Goal: Task Accomplishment & Management: Use online tool/utility

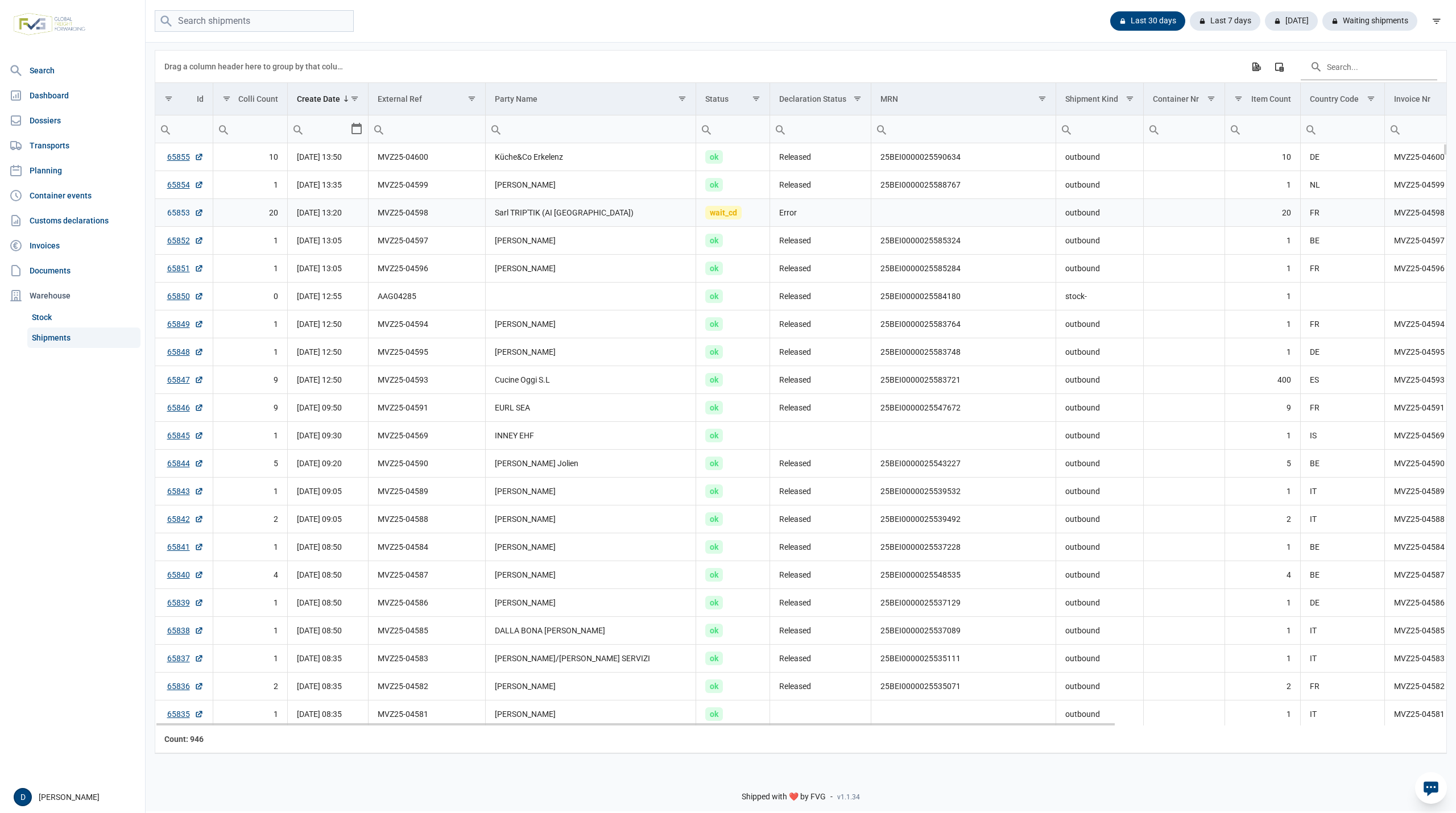
click at [178, 214] on link "65853" at bounding box center [185, 213] width 36 height 11
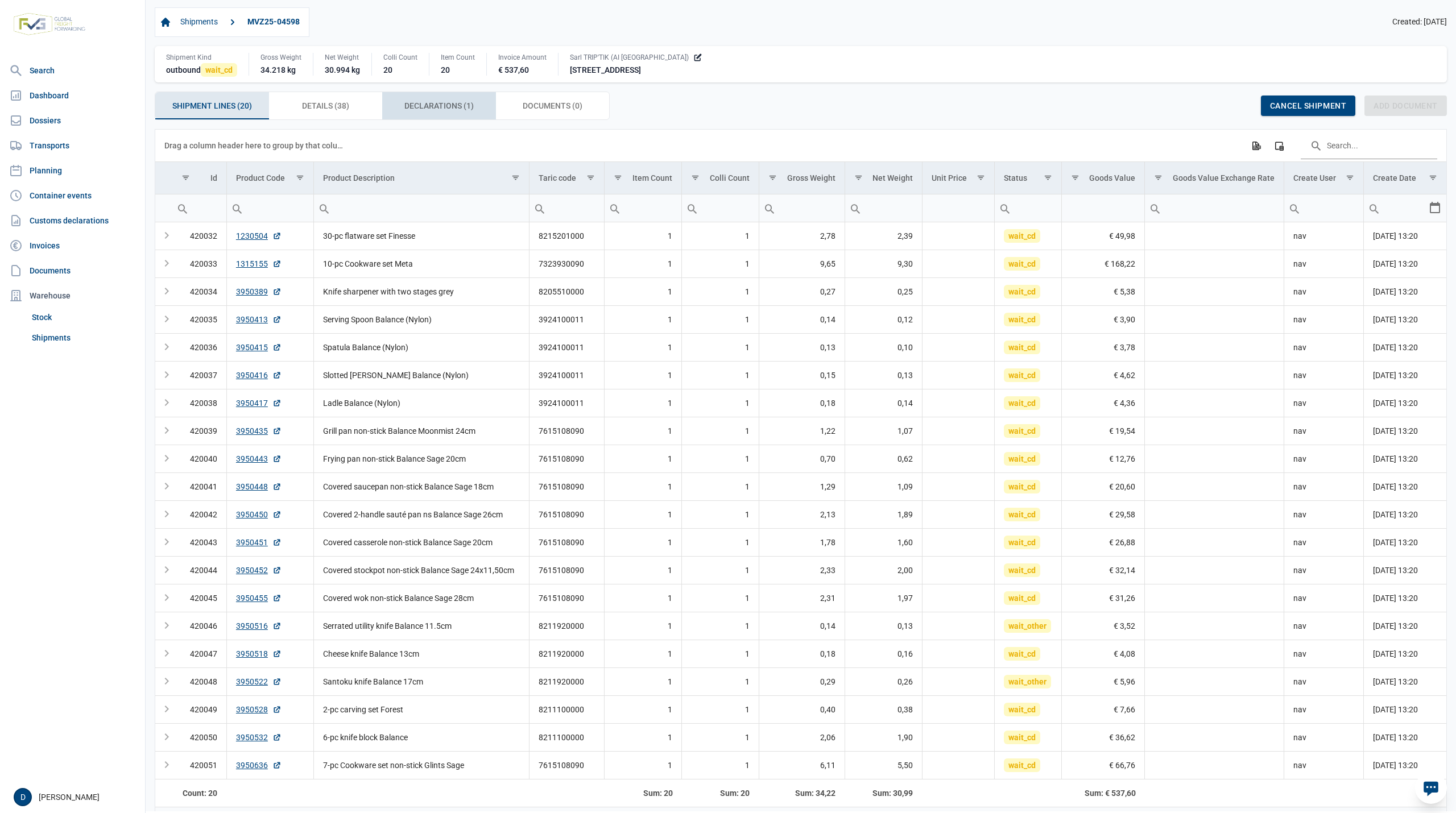
click at [421, 108] on span "Declarations (1) Declarations (1)" at bounding box center [439, 106] width 70 height 13
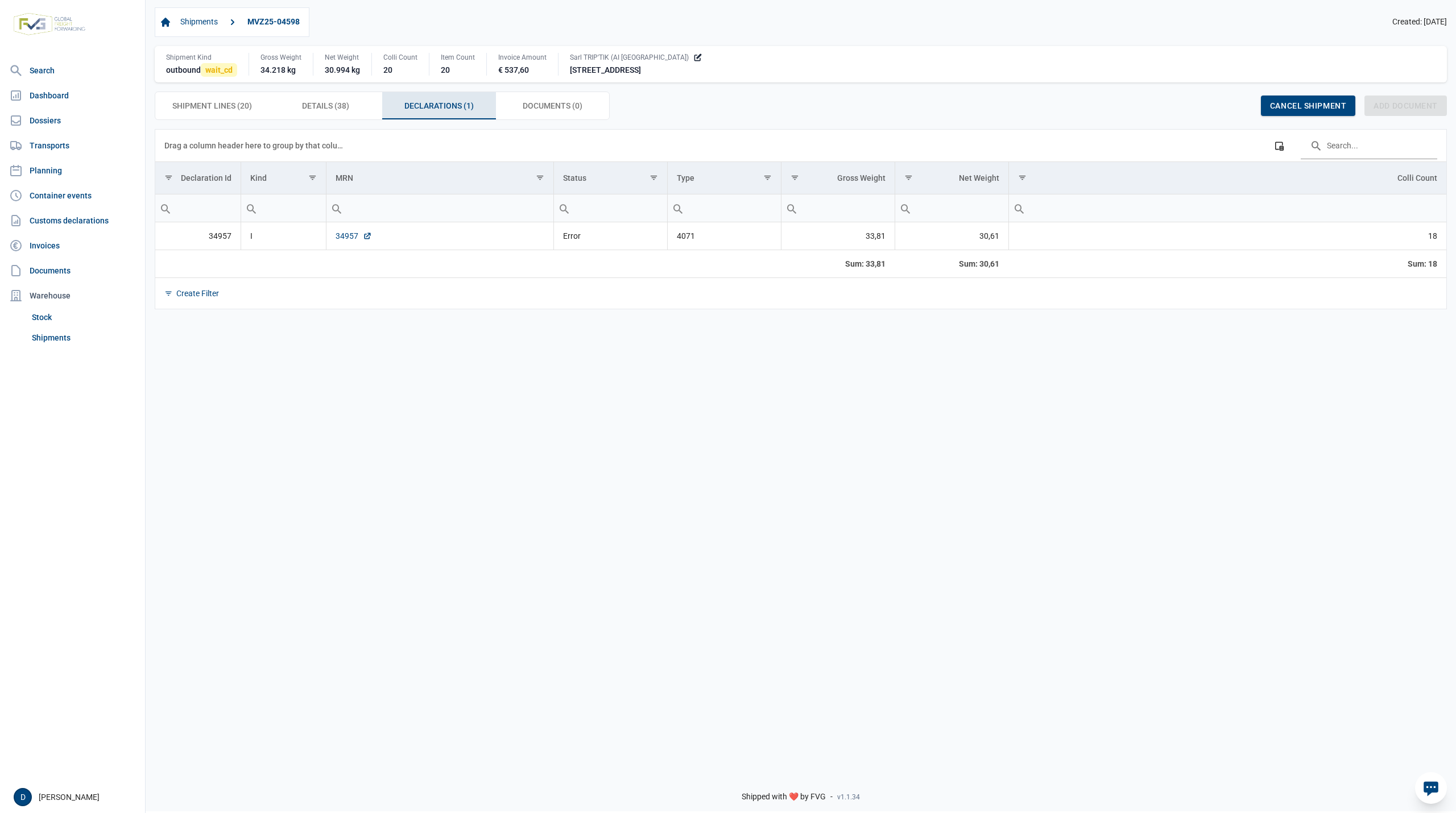
click at [339, 239] on link "34957" at bounding box center [354, 236] width 36 height 11
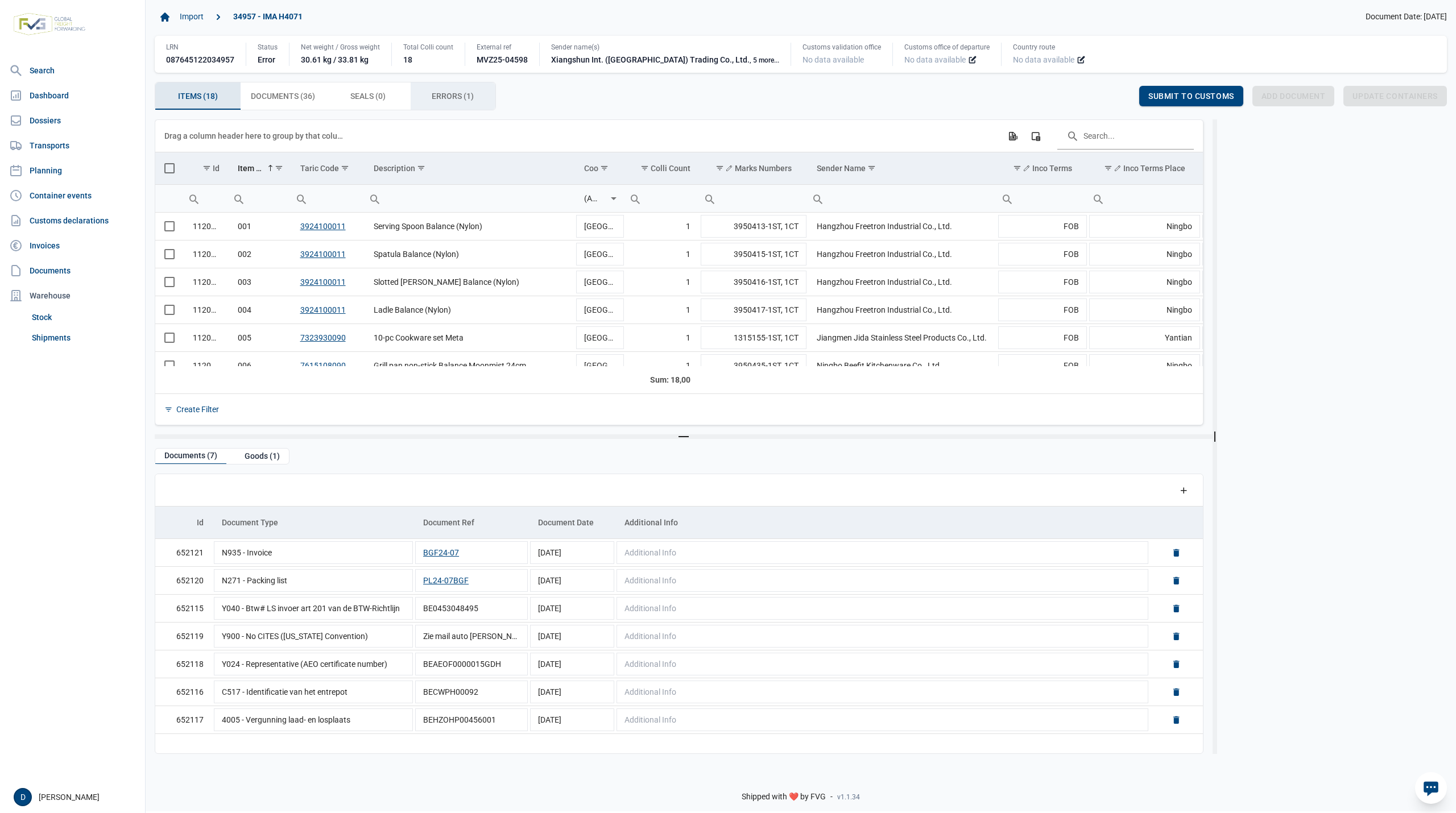
click at [442, 88] on div "Errors (1) Errors (1)" at bounding box center [453, 96] width 85 height 28
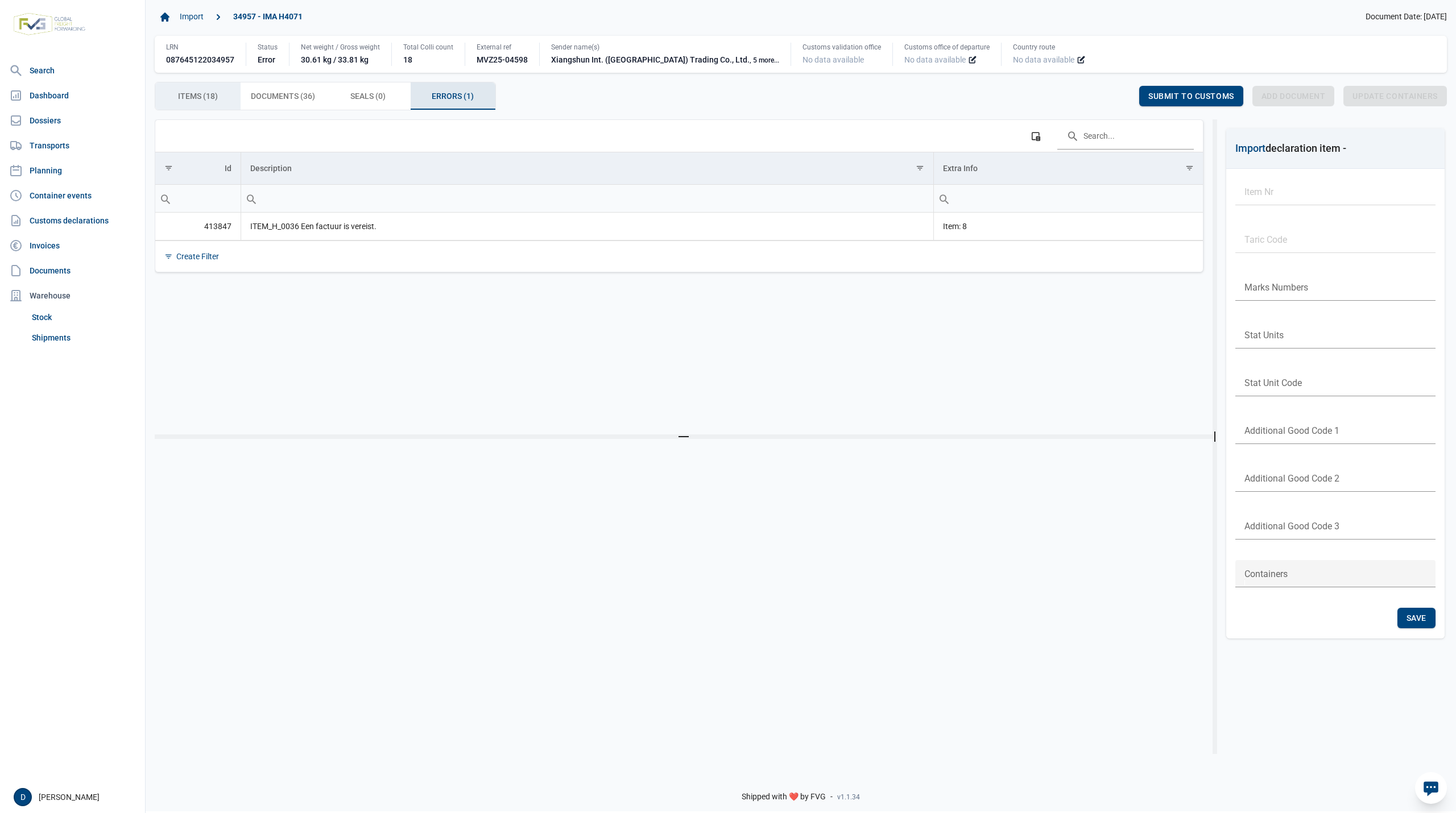
click at [199, 98] on span "Items (18) Items (18)" at bounding box center [198, 96] width 40 height 13
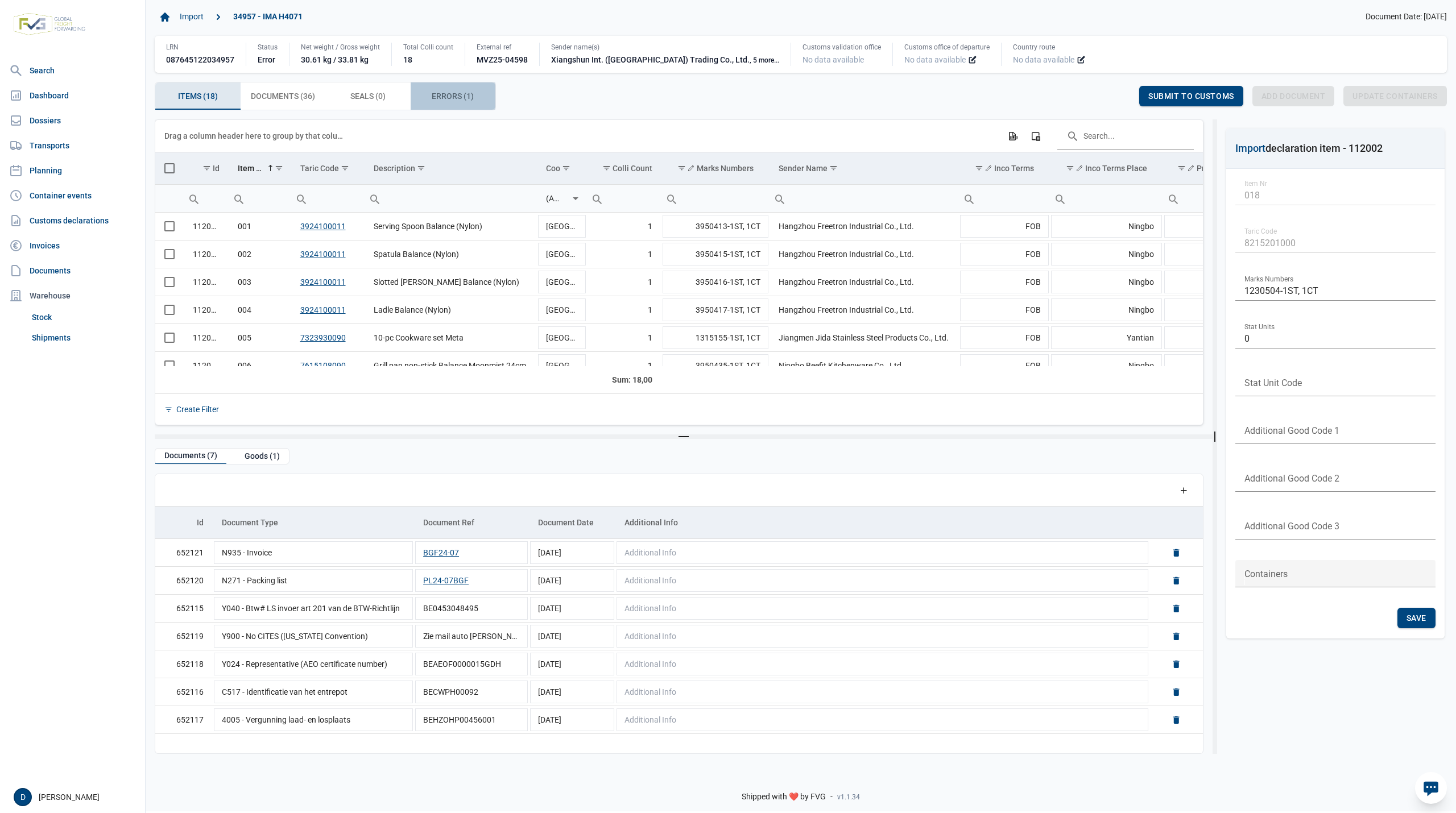
click at [428, 96] on div "Errors (1) Errors (1)" at bounding box center [453, 96] width 85 height 28
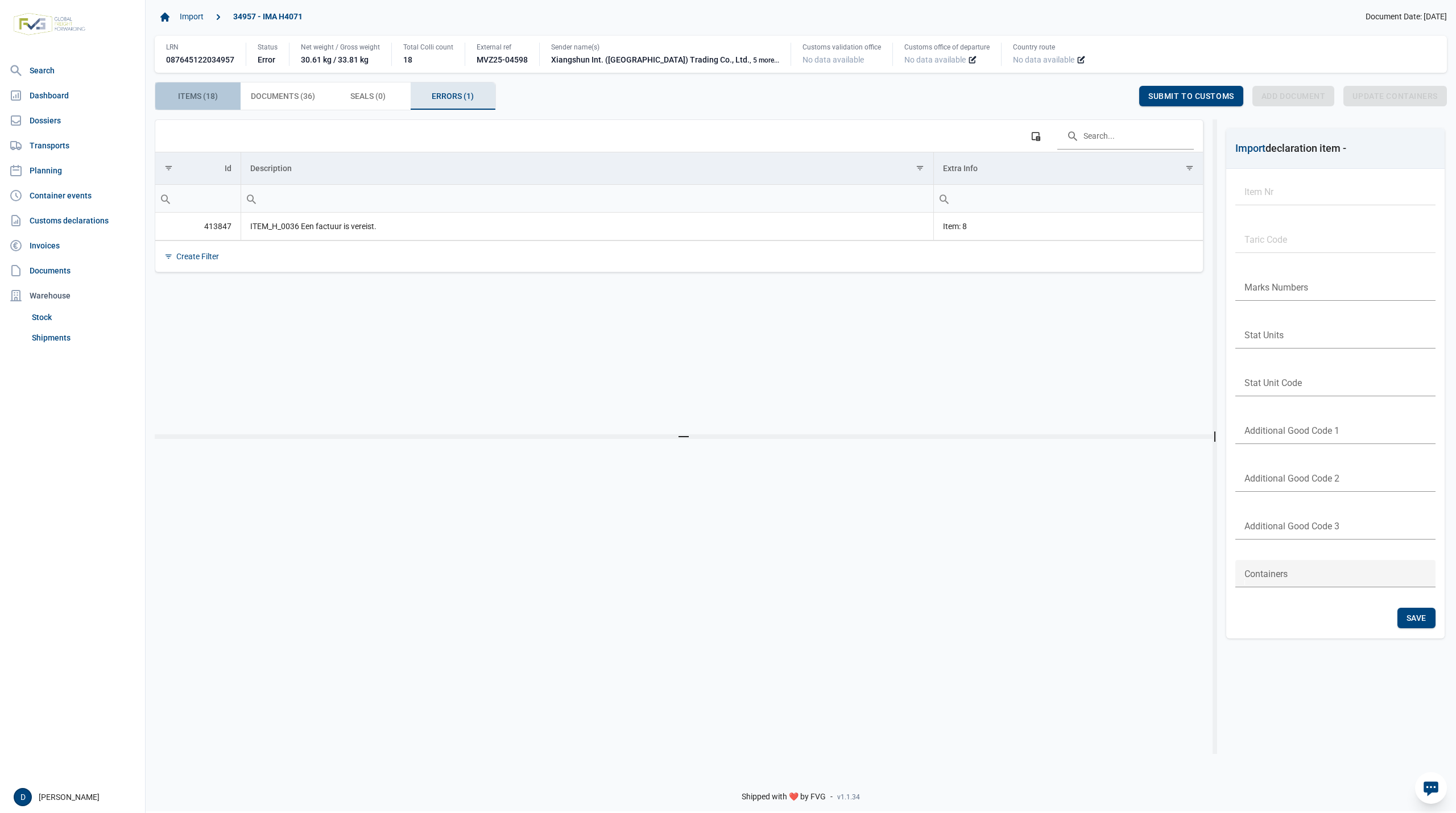
click at [201, 95] on span "Items (18) Items (18)" at bounding box center [198, 96] width 40 height 13
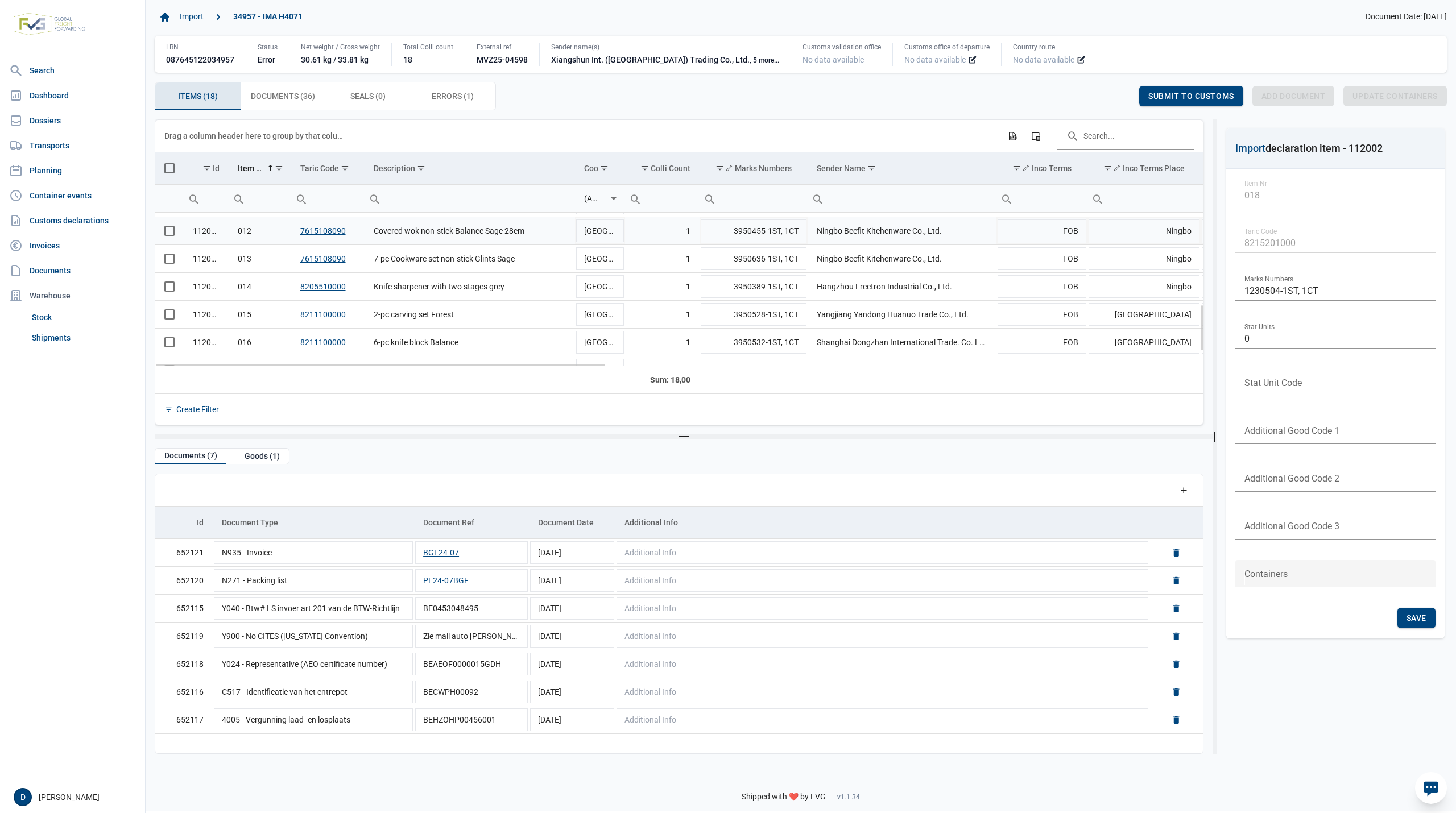
scroll to position [202, 0]
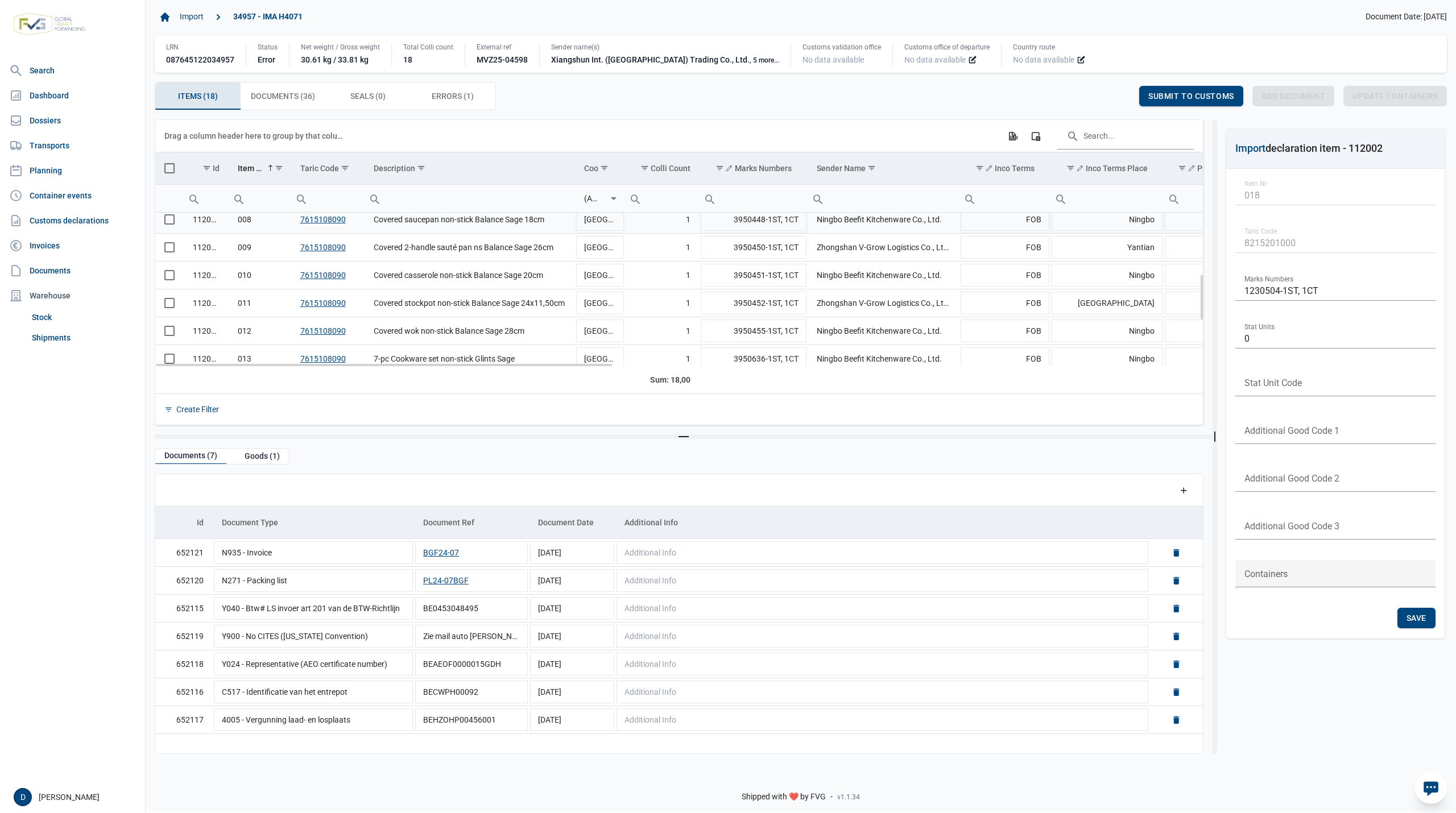
click at [167, 219] on td "Data grid with 18 rows and 23 columns" at bounding box center [170, 219] width 29 height 28
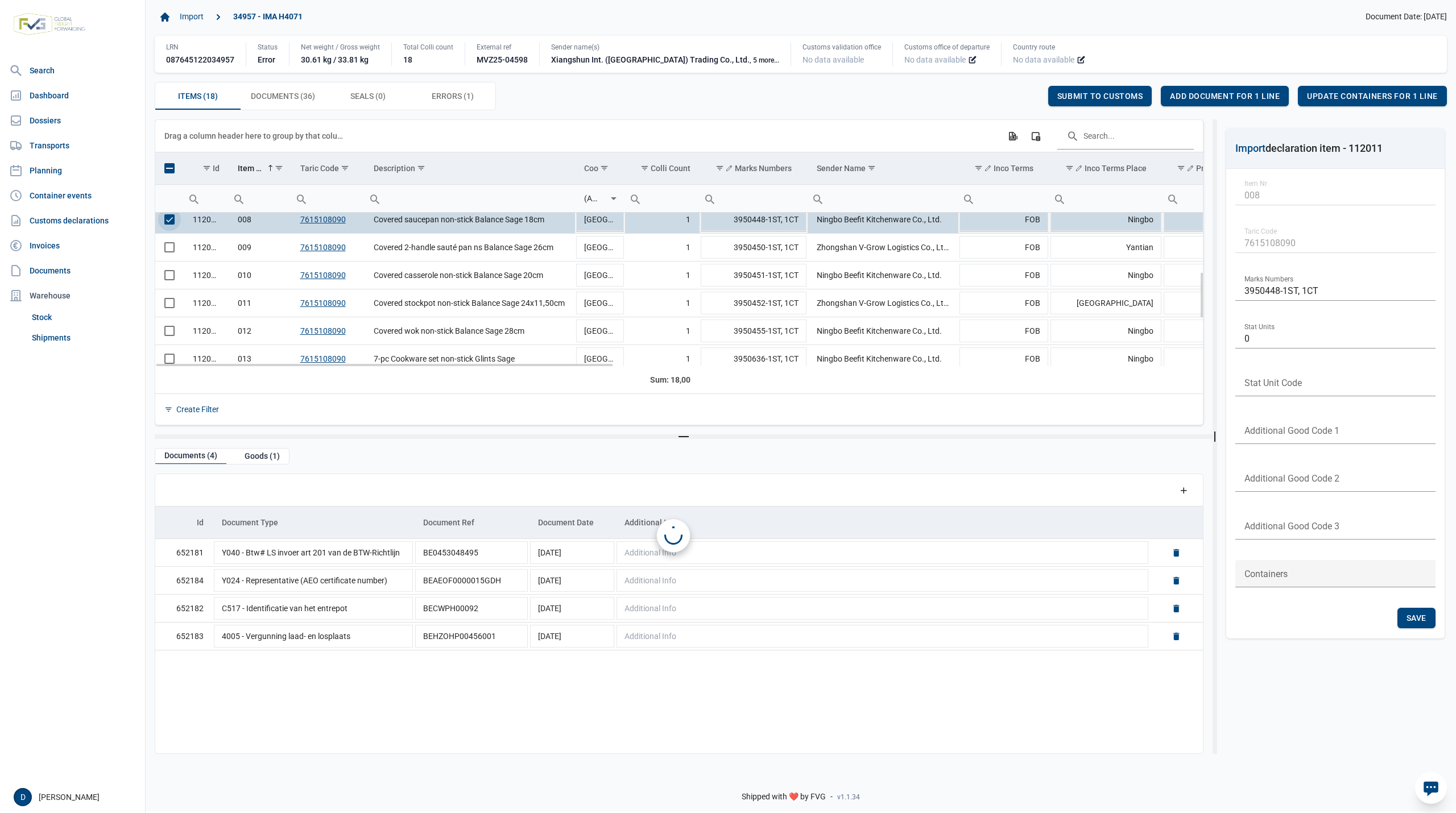
scroll to position [195, 0]
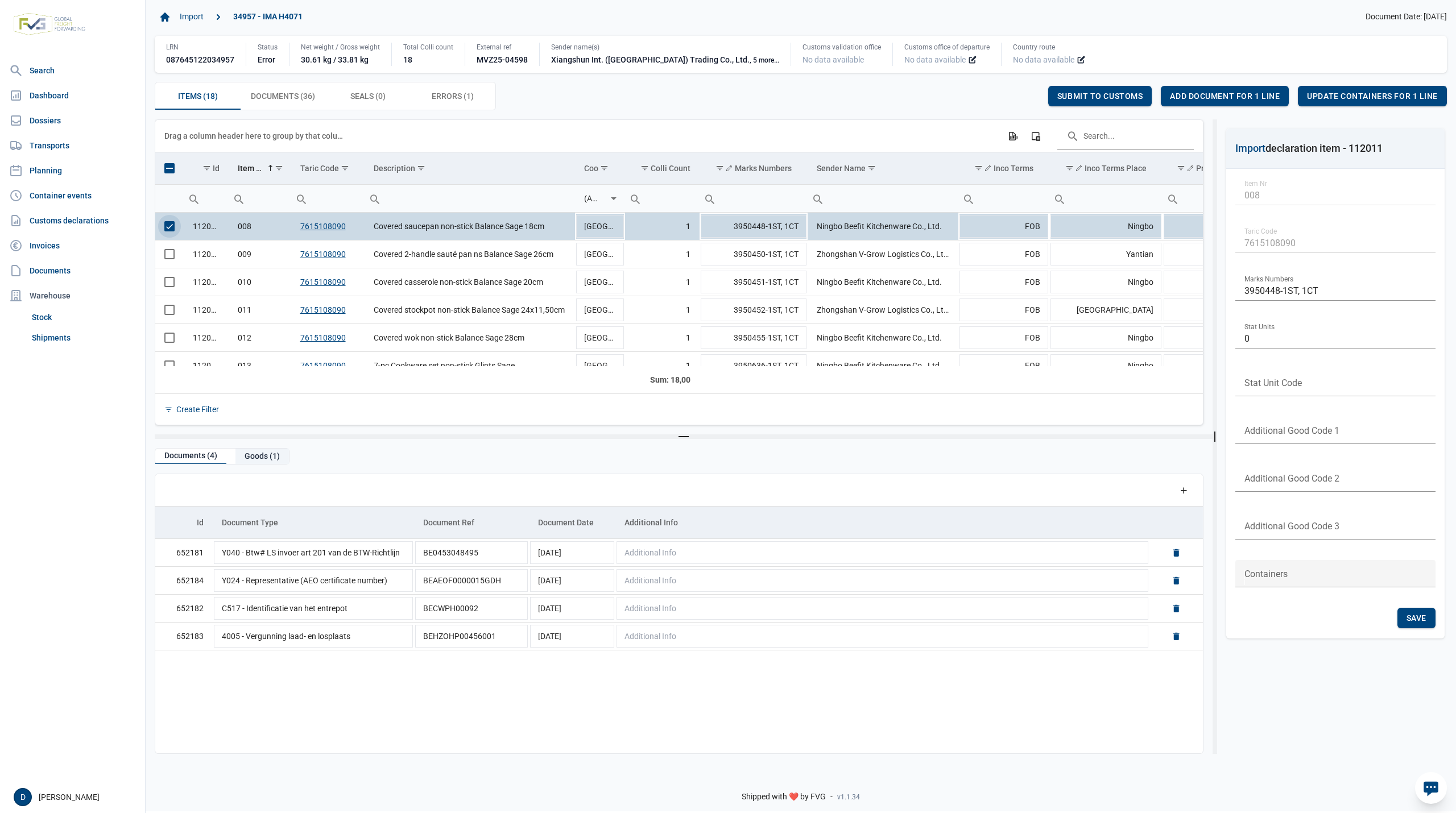
click at [261, 457] on div "Goods (1)" at bounding box center [262, 457] width 53 height 15
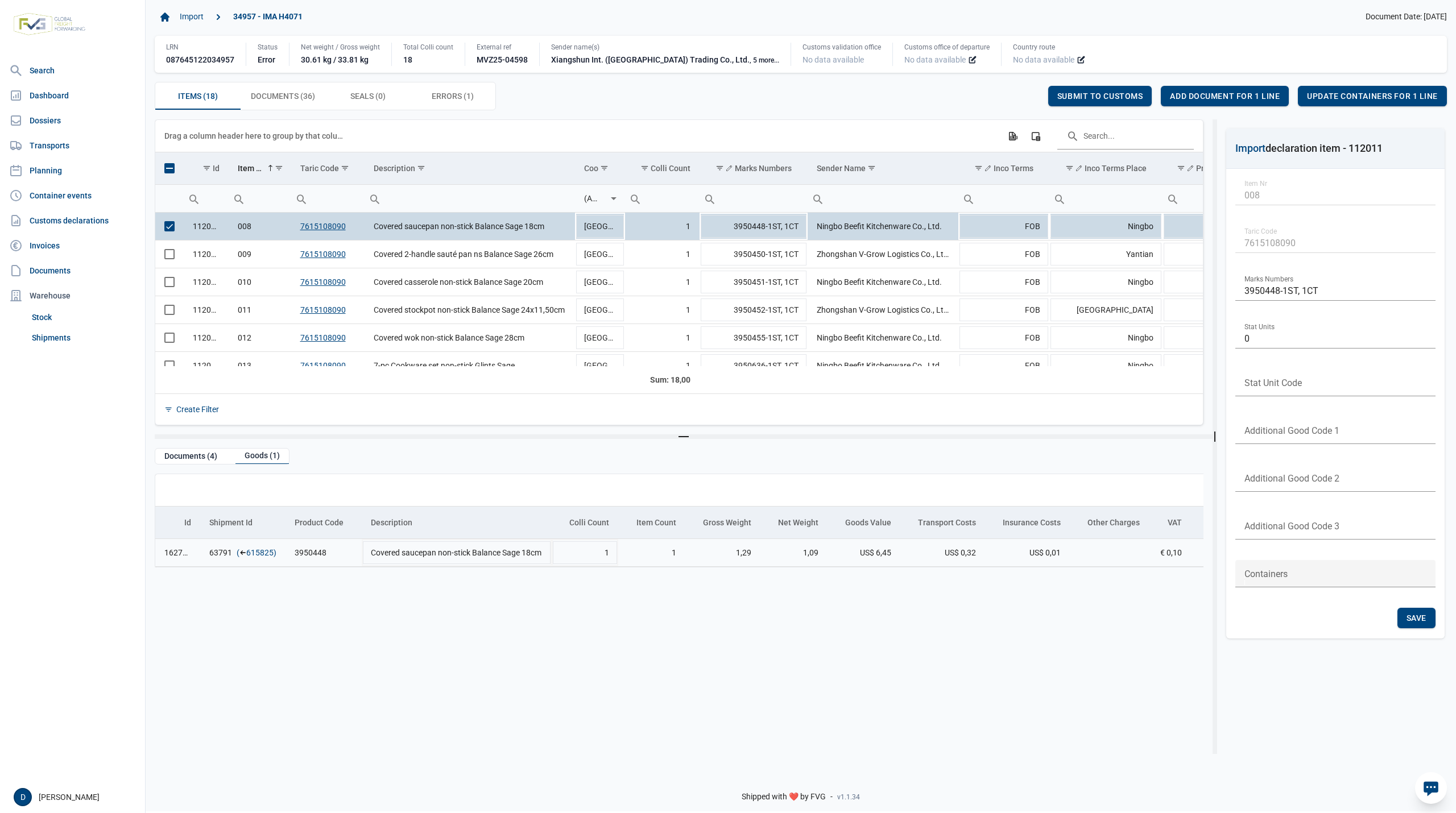
click at [254, 556] on link "615825" at bounding box center [259, 553] width 28 height 11
click at [1222, 93] on span "Add document for 1 line" at bounding box center [1224, 96] width 110 height 10
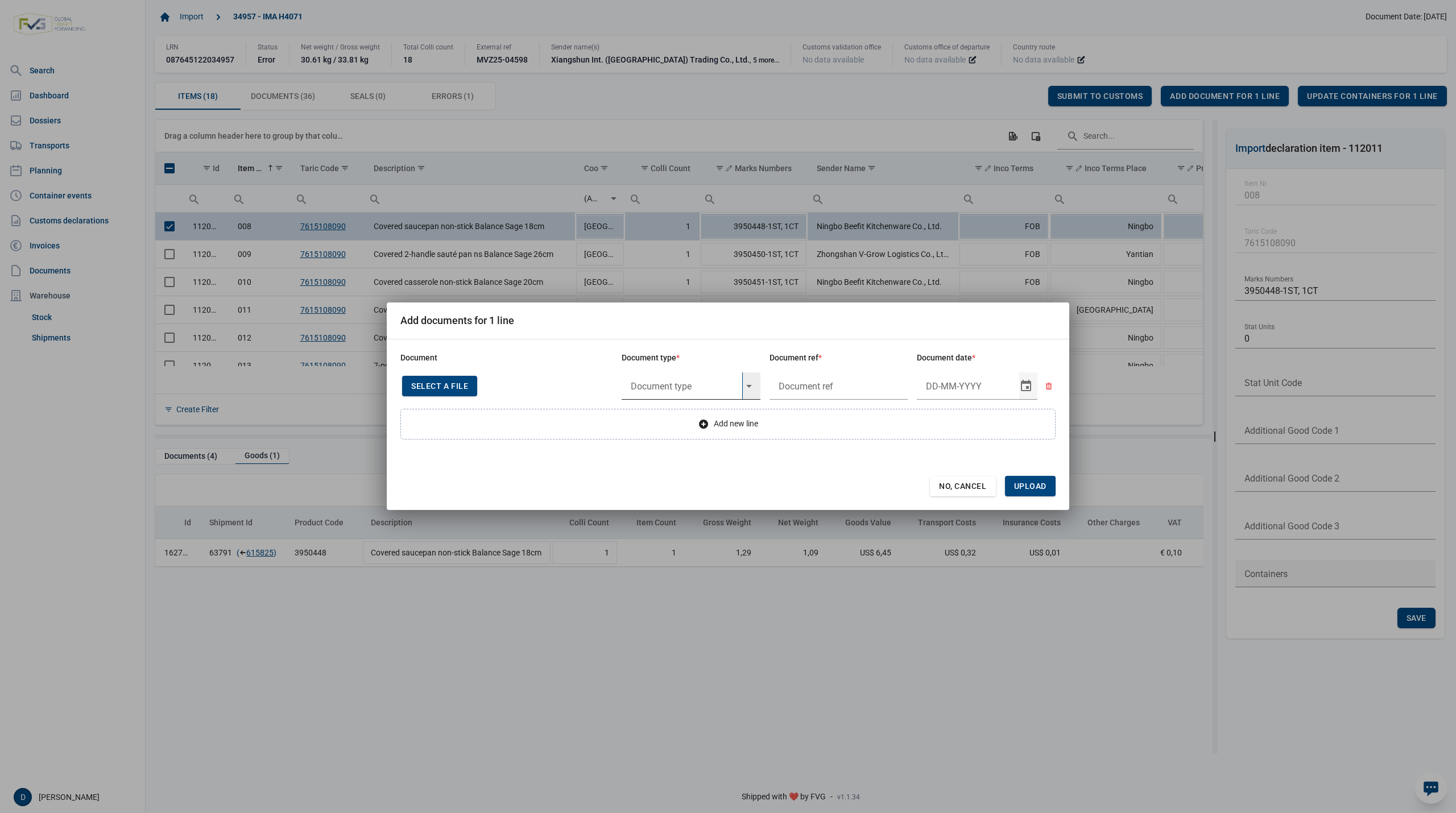
click at [697, 387] on input "text" at bounding box center [682, 386] width 120 height 28
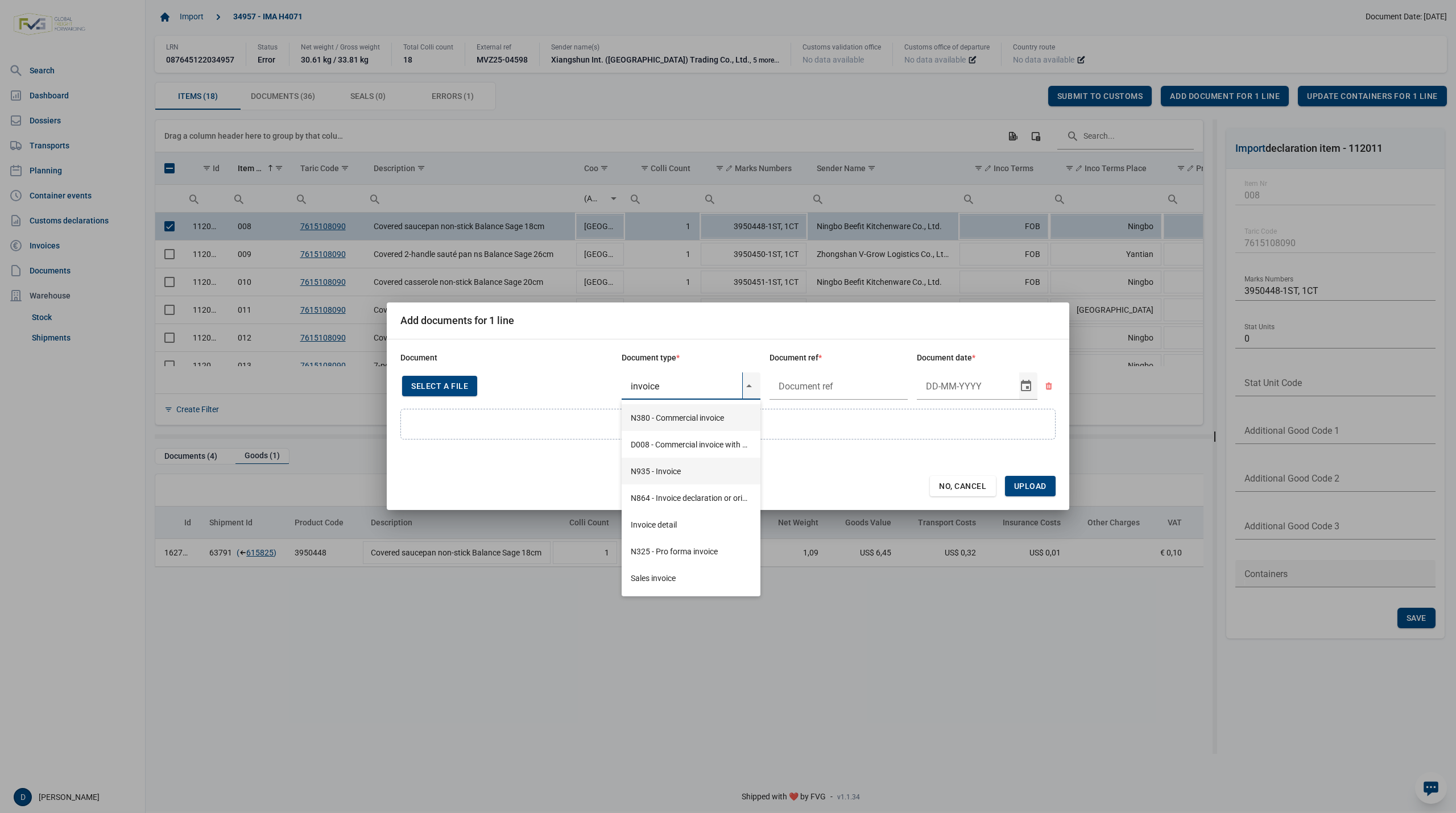
click at [669, 467] on div "N935 - Invoice" at bounding box center [691, 471] width 139 height 27
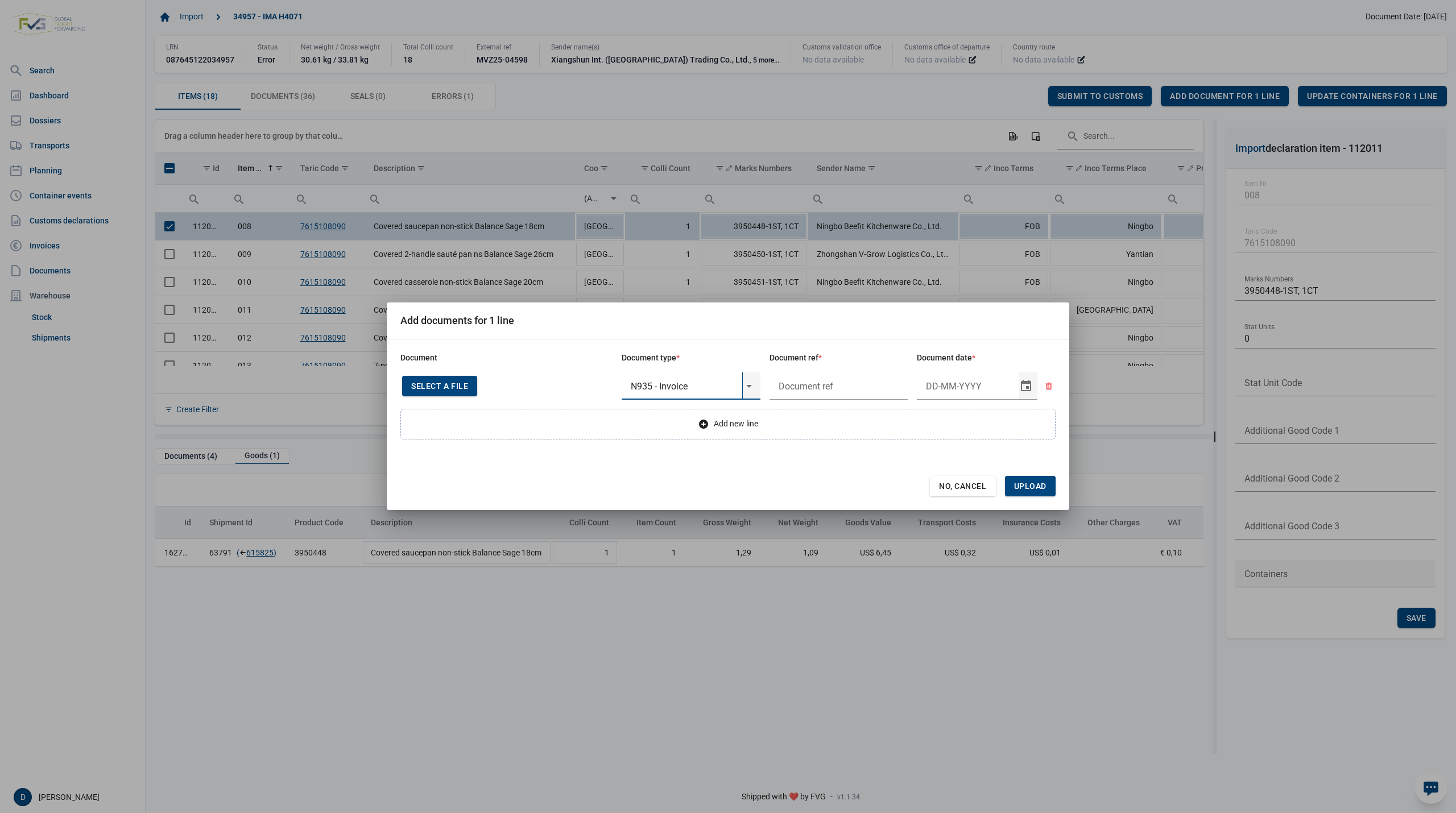
type input "N935 - Invoice"
type input "."
type input "26-3-2025"
click at [1038, 482] on span "Upload" at bounding box center [1031, 486] width 32 height 10
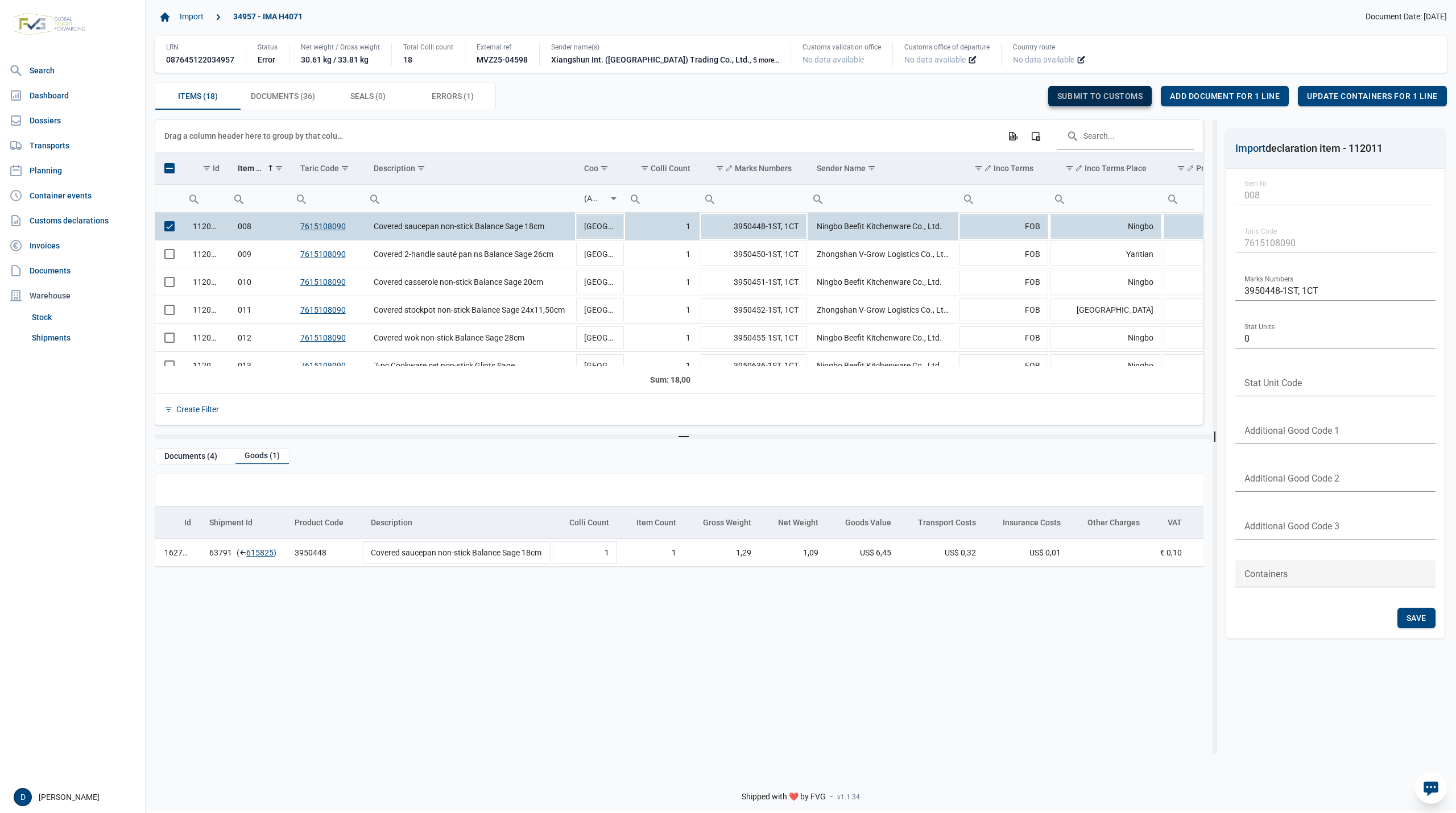
click at [1131, 89] on div "Submit to customs" at bounding box center [1100, 95] width 104 height 20
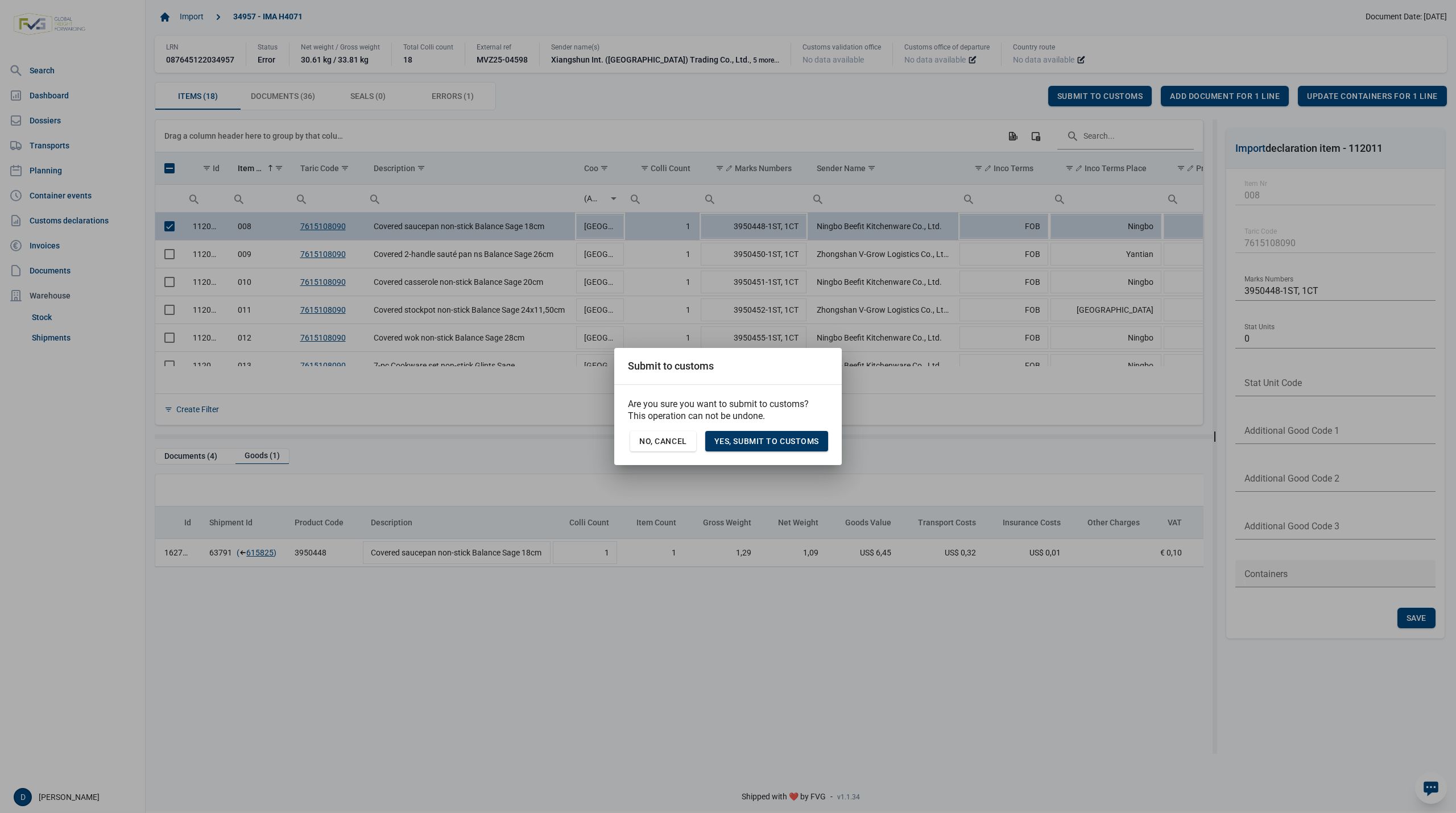
click at [786, 439] on span "Yes, Submit to customs" at bounding box center [767, 441] width 105 height 10
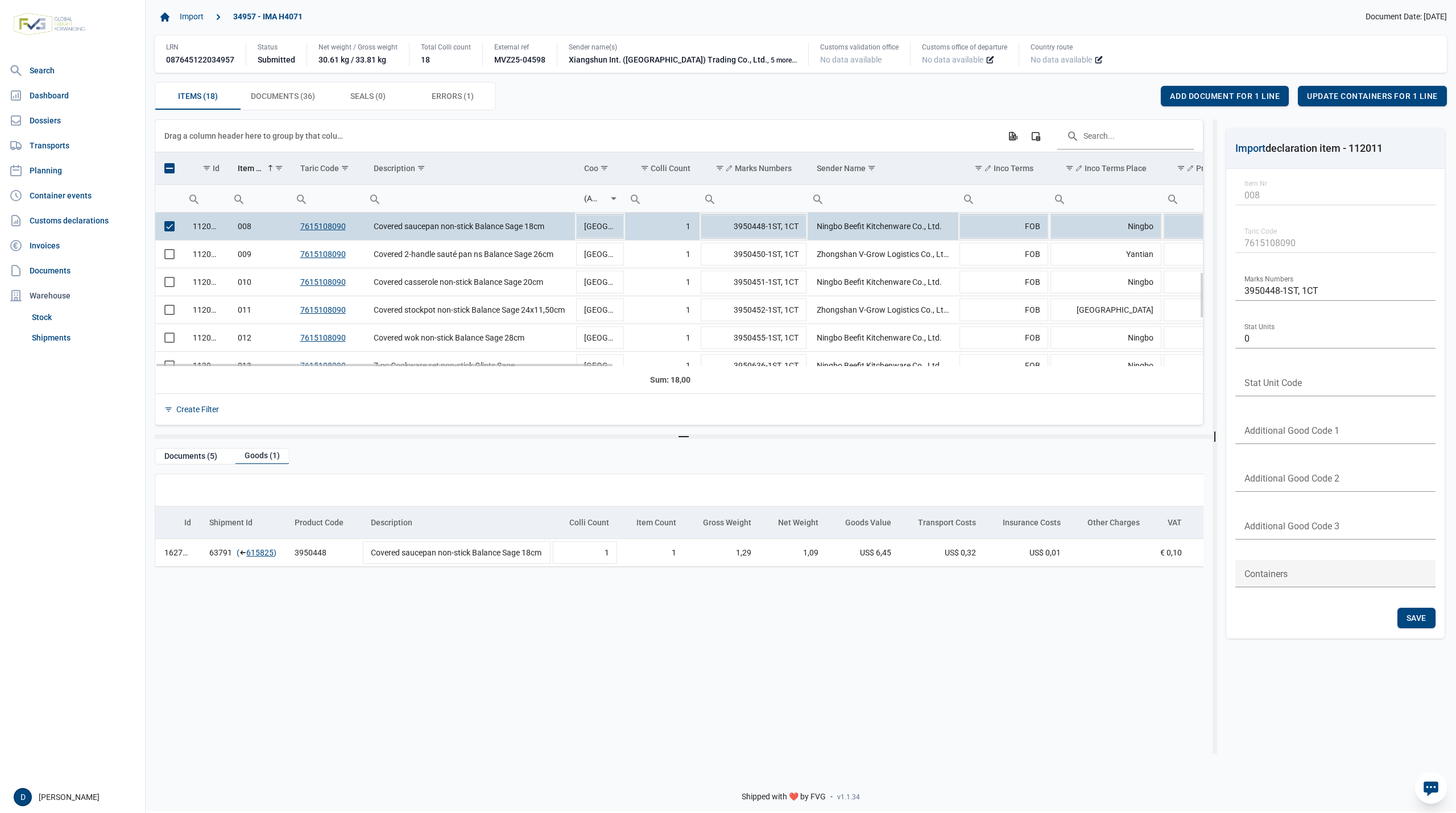
click at [167, 228] on span "Select row" at bounding box center [169, 226] width 10 height 10
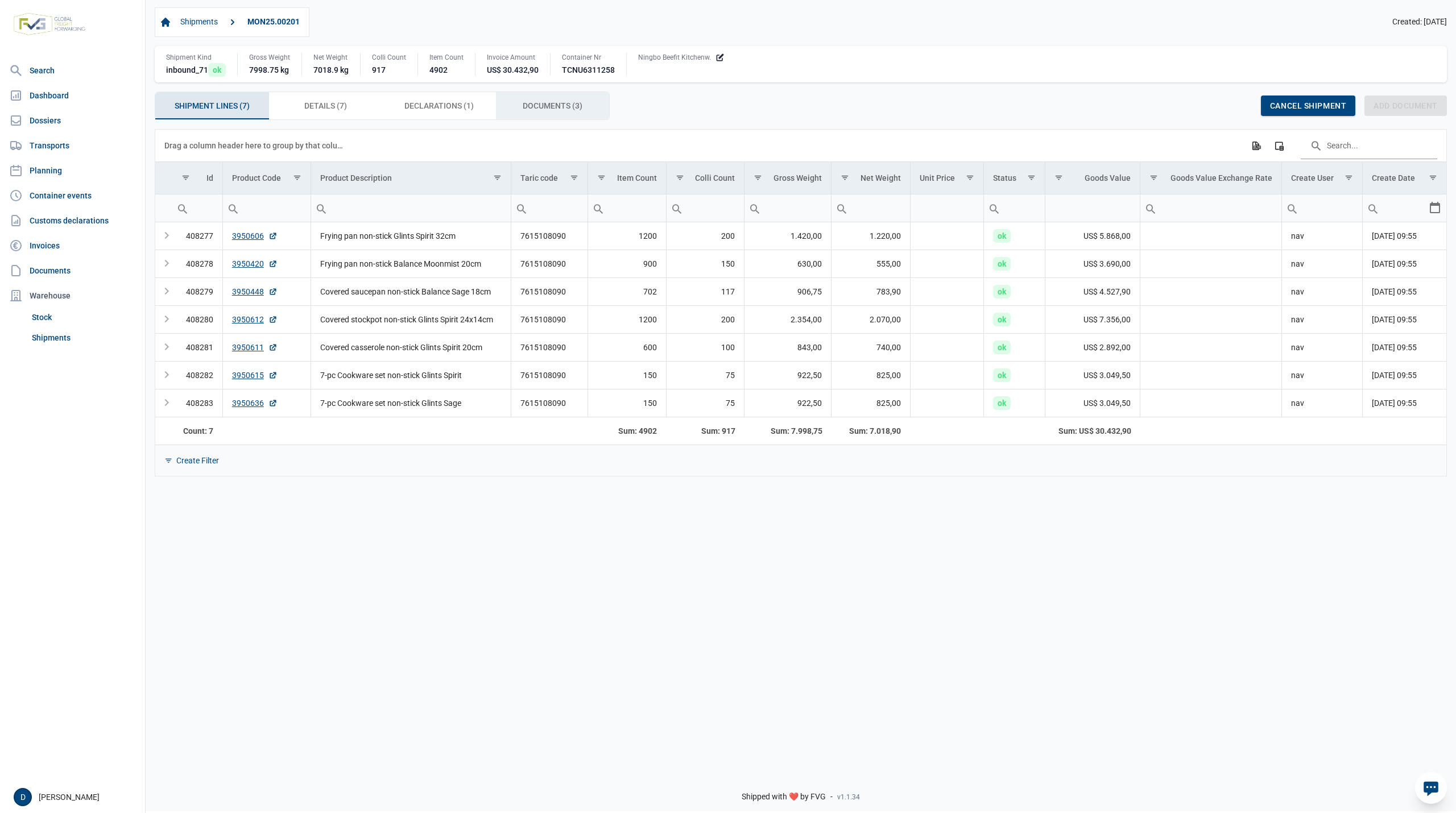
click at [536, 100] on div "Documents (3) Documents (3)" at bounding box center [552, 106] width 113 height 28
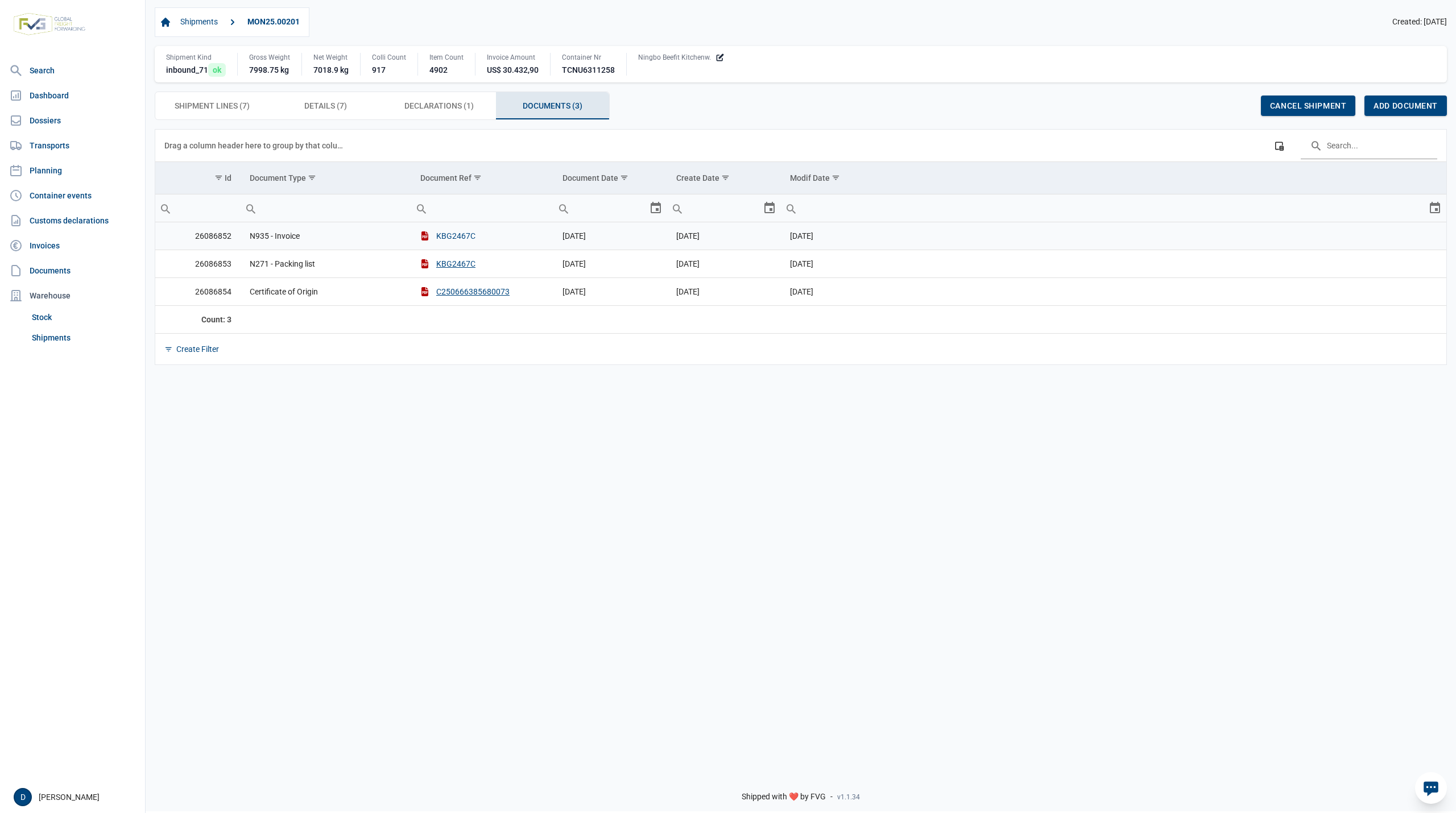
click at [446, 237] on button "KBG2467C" at bounding box center [448, 236] width 55 height 11
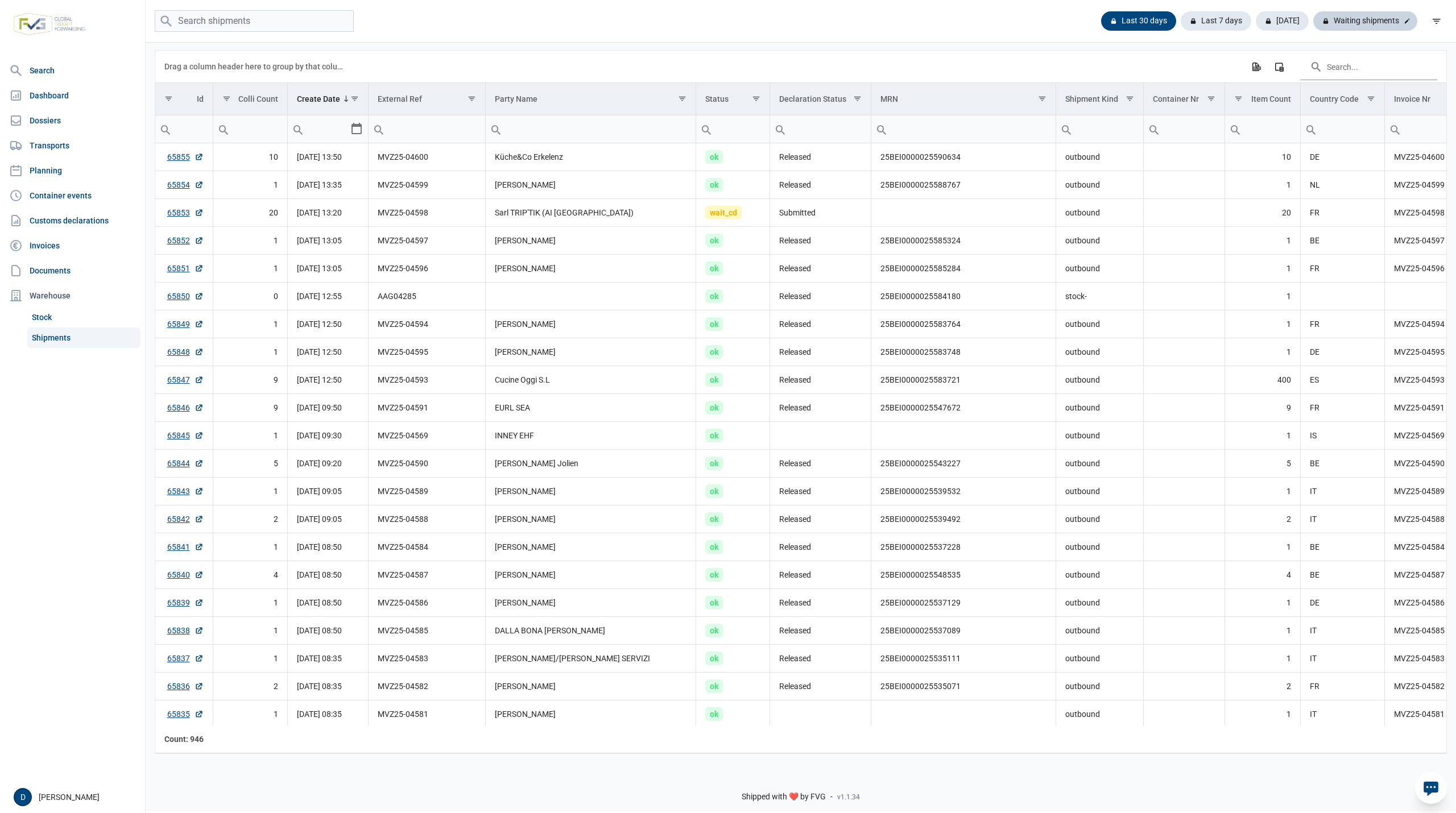
click at [1350, 16] on div "Waiting shipments" at bounding box center [1365, 21] width 104 height 19
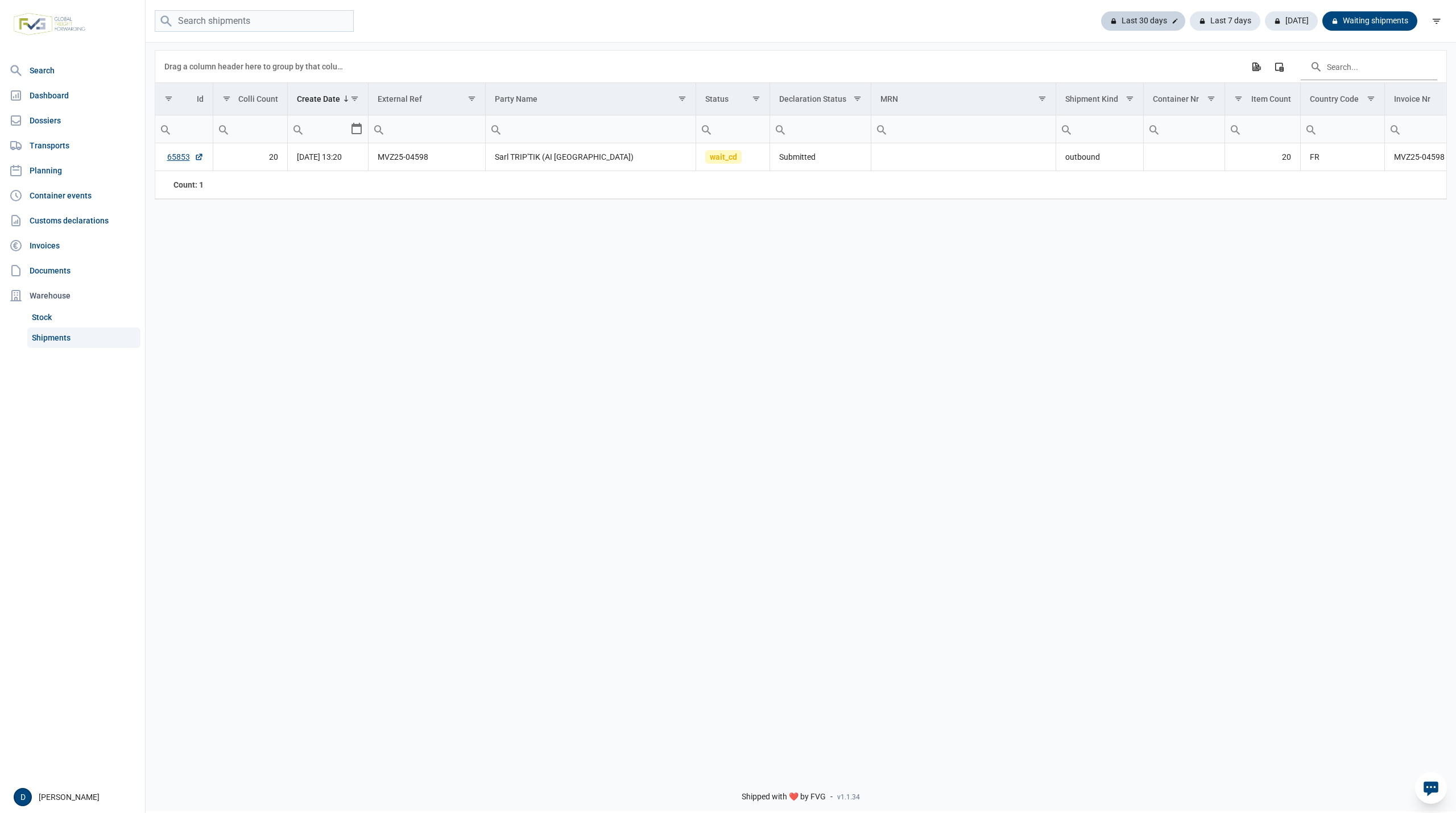
click at [1190, 22] on div "Last 30 days" at bounding box center [1225, 21] width 71 height 19
